Goal: Information Seeking & Learning: Learn about a topic

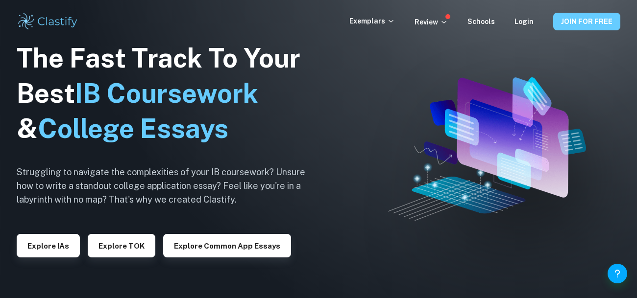
click at [588, 23] on button "JOIN FOR FREE" at bounding box center [586, 22] width 67 height 18
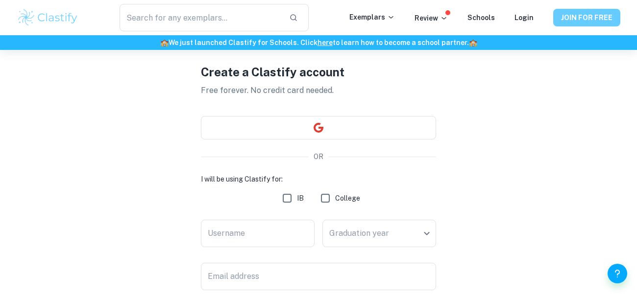
scroll to position [47, 0]
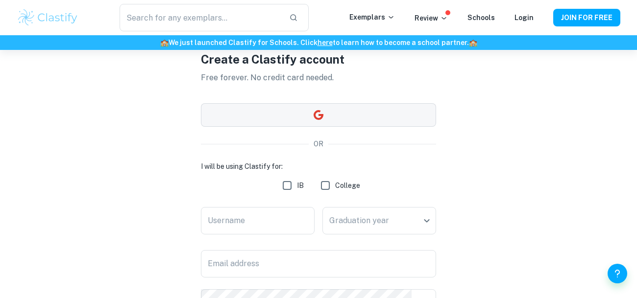
click at [403, 117] on button "button" at bounding box center [318, 115] width 235 height 24
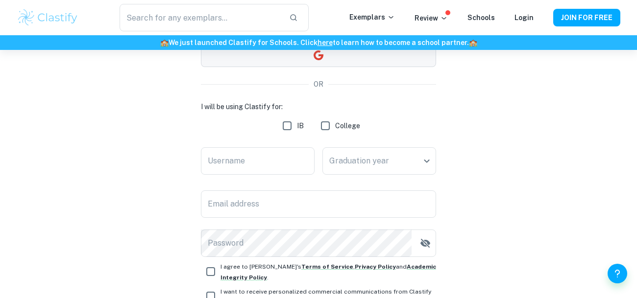
scroll to position [0, 0]
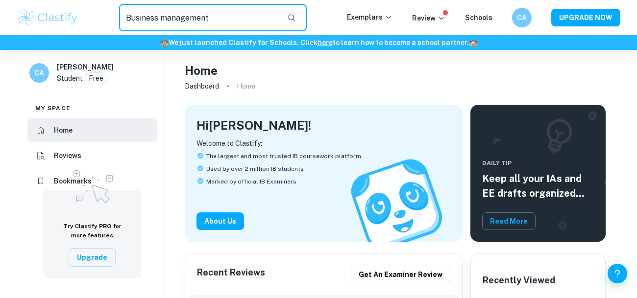
type input "Business management"
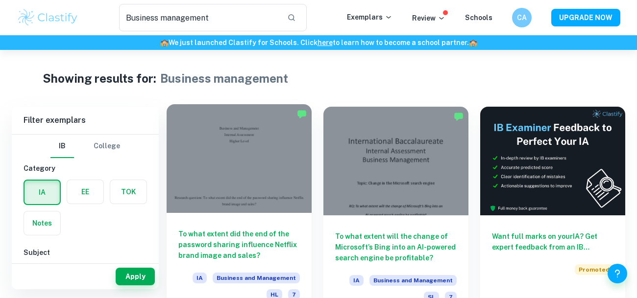
click at [256, 221] on div "To what extent did the end of the password sharing influence Netflix brand imag…" at bounding box center [239, 262] width 145 height 99
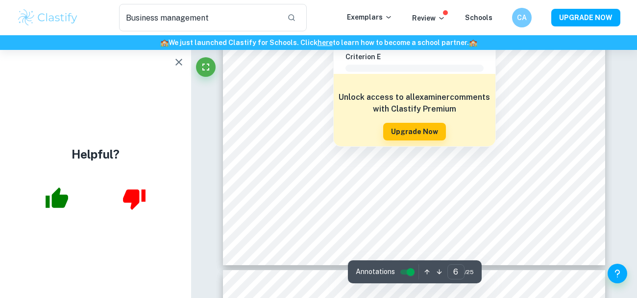
scroll to position [3228, 0]
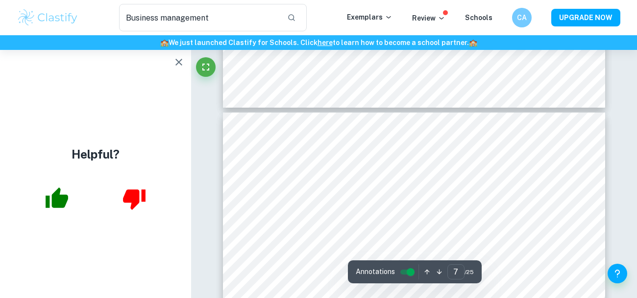
type input "6"
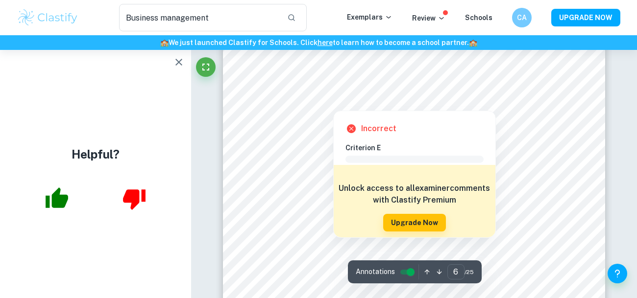
scroll to position [3086, 0]
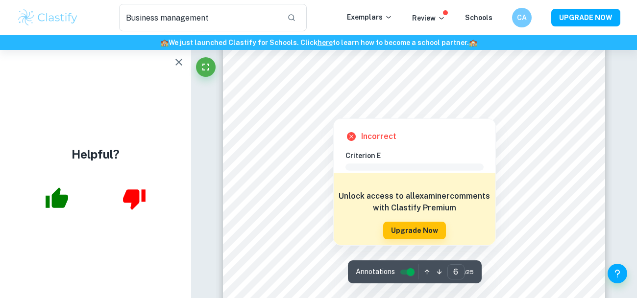
click at [342, 134] on div "Incorrect Criterion E Comment Unlock access to all examiner comments with Clast…" at bounding box center [415, 182] width 162 height 126
click at [349, 142] on icon at bounding box center [351, 137] width 12 height 12
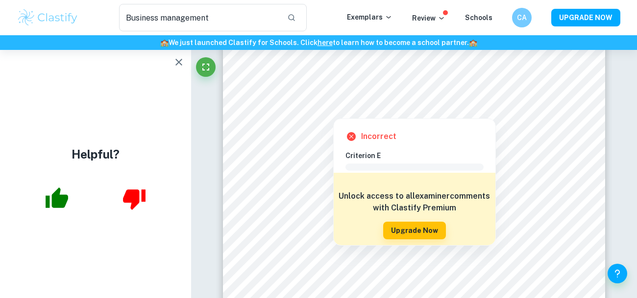
click at [355, 141] on icon at bounding box center [351, 137] width 12 height 12
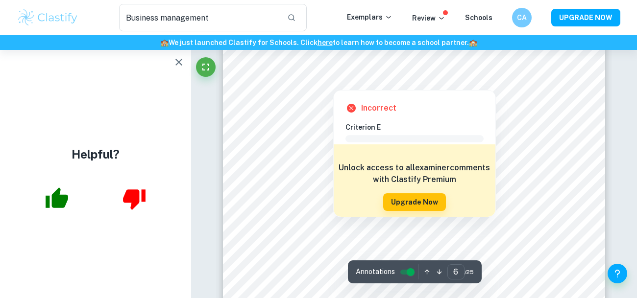
scroll to position [3117, 0]
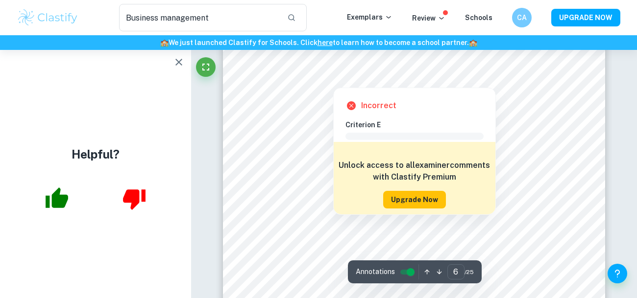
click at [398, 203] on button "Upgrade Now" at bounding box center [414, 200] width 63 height 18
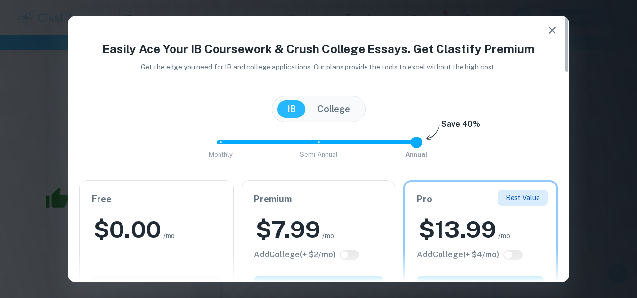
click at [550, 29] on icon "button" at bounding box center [552, 30] width 12 height 12
